Goal: Register for event/course

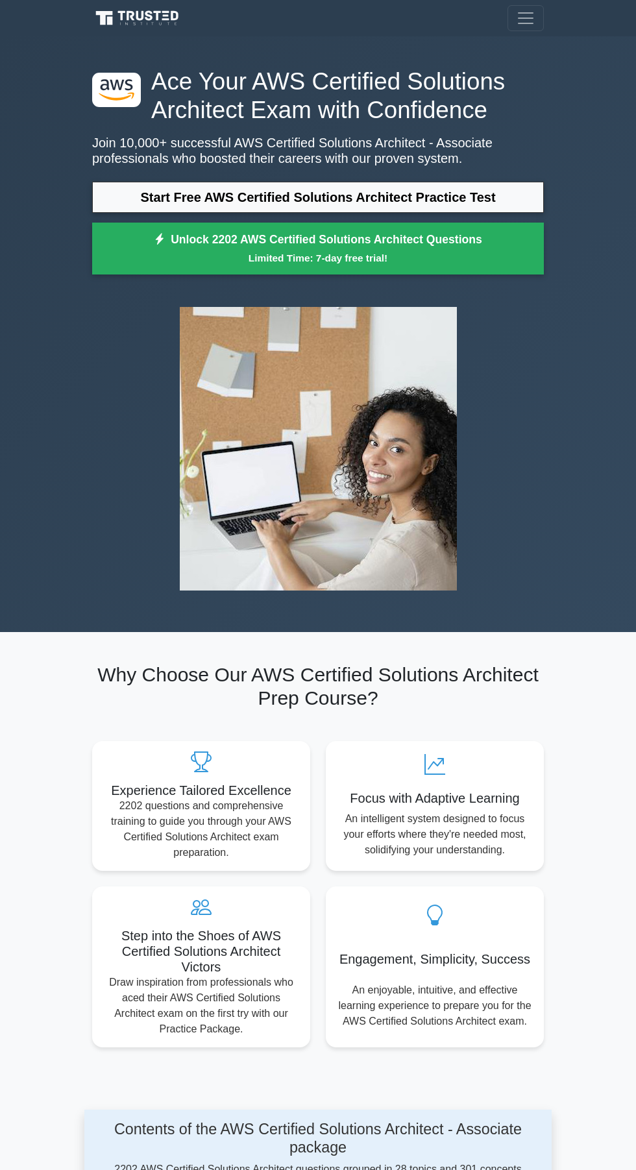
click at [301, 23] on div "Register" at bounding box center [317, 18] width 467 height 26
click at [42, 16] on nav "Register" at bounding box center [318, 18] width 636 height 36
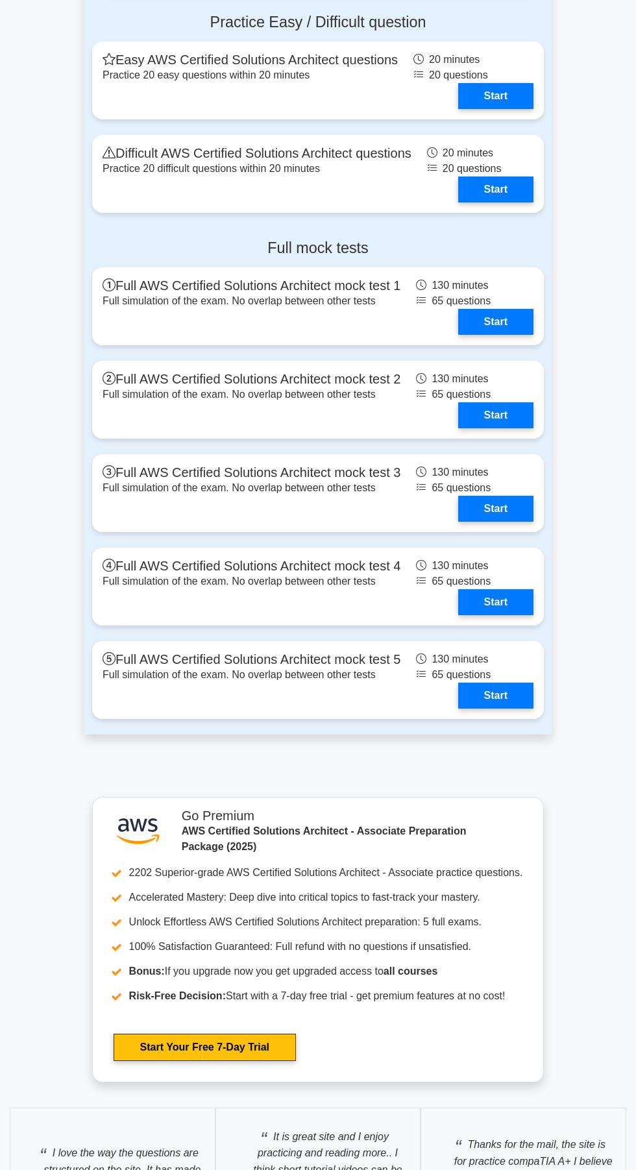
scroll to position [3283, 0]
click at [458, 499] on link "Start" at bounding box center [495, 509] width 75 height 26
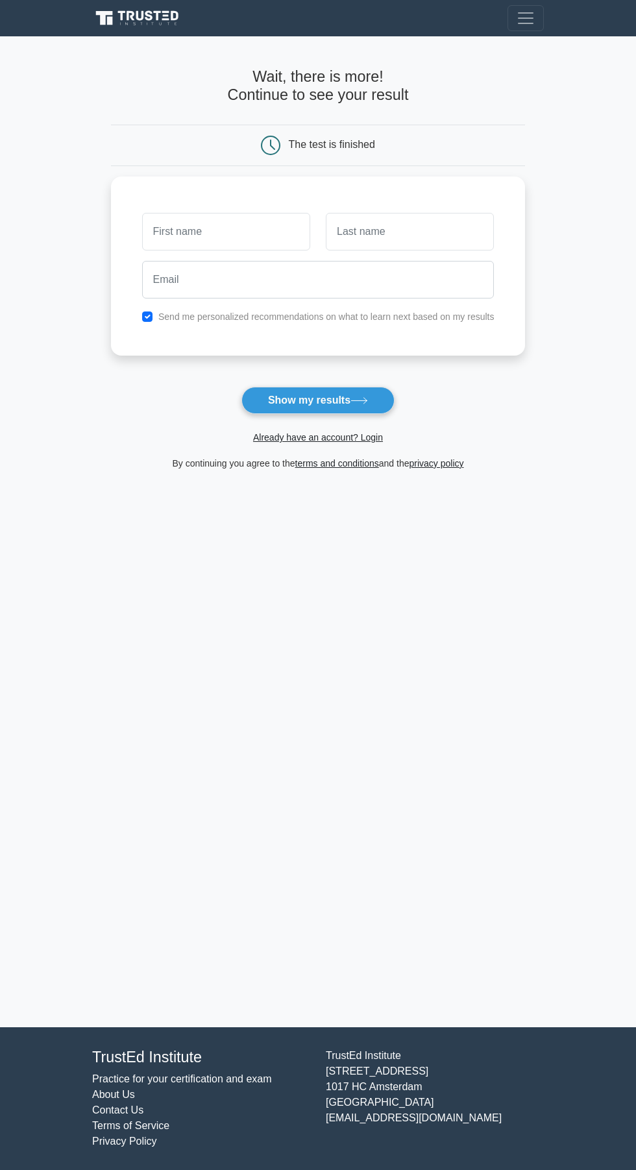
scroll to position [86, 0]
click at [458, 576] on main "Wait, there is more! Continue to see your result The test is finished and the" at bounding box center [318, 531] width 636 height 991
click at [91, 1043] on footer "TrustEd Institute Practice for your certification and exam About Us Contact Us …" at bounding box center [318, 1099] width 636 height 143
click at [291, 955] on main "Wait, there is more! Continue to see your result The test is finished and the" at bounding box center [318, 531] width 636 height 991
click at [494, 946] on main "Wait, there is more! Continue to see your result The test is finished and the" at bounding box center [318, 531] width 636 height 991
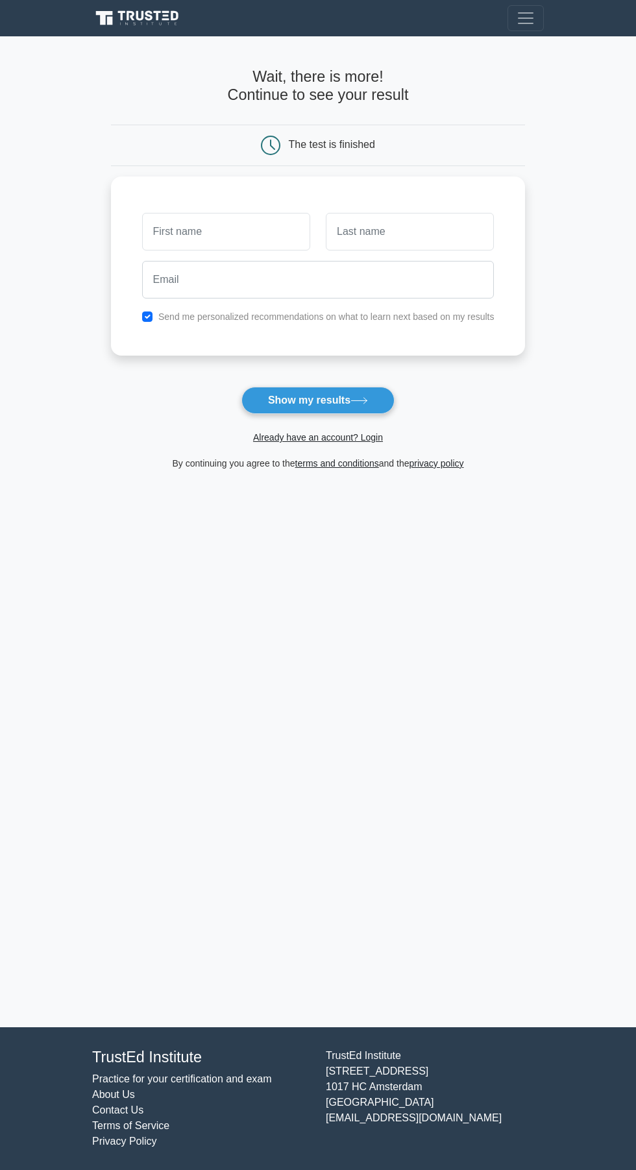
scroll to position [0, 0]
click at [334, 346] on div "Send me personalized recommendations on what to learn next based on my results" at bounding box center [318, 266] width 415 height 179
click at [338, 8] on div "Register" at bounding box center [317, 18] width 467 height 26
click at [297, 25] on div "Register" at bounding box center [317, 18] width 467 height 26
click at [45, 20] on nav "Register" at bounding box center [318, 18] width 636 height 36
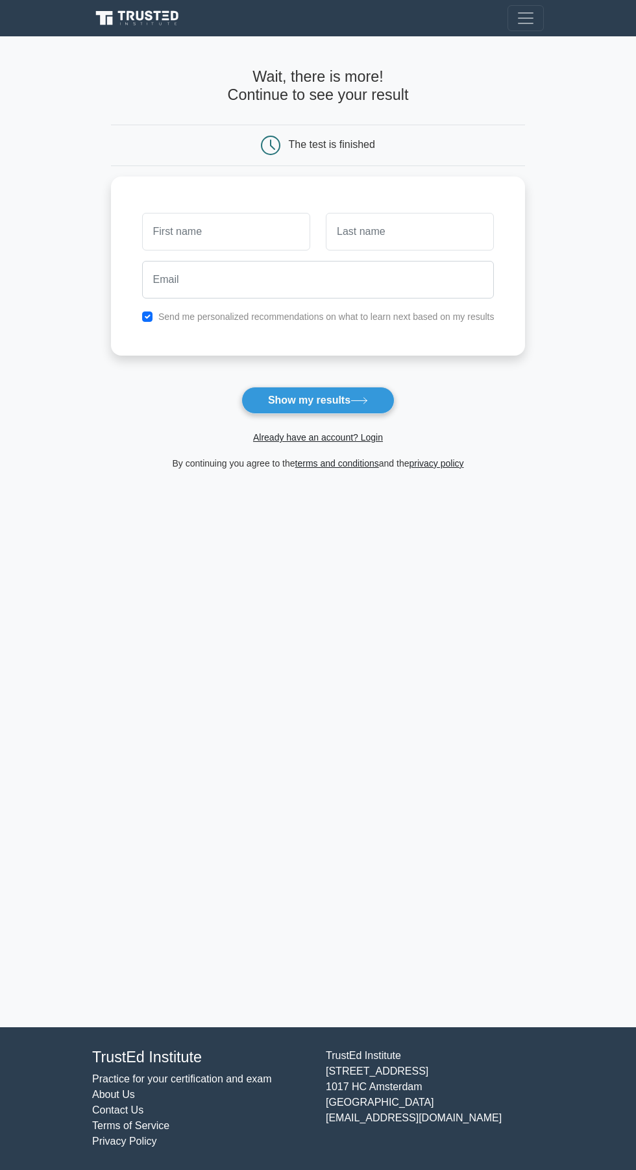
click at [47, 19] on nav "Register" at bounding box center [318, 18] width 636 height 36
